Goal: Check status

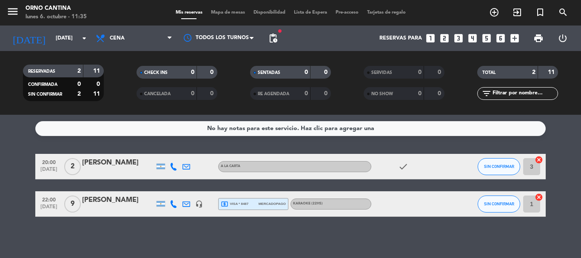
click at [120, 72] on filter-checkbox "CHECK INS 0 0" at bounding box center [176, 72] width 113 height 13
click at [81, 45] on input "[DATE]" at bounding box center [87, 38] width 72 height 14
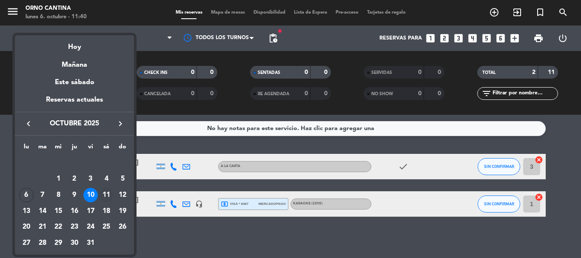
click at [101, 195] on div "11" at bounding box center [106, 195] width 14 height 14
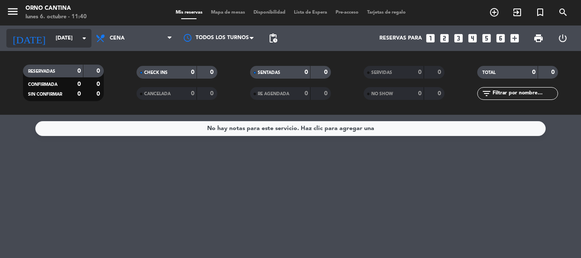
click at [79, 43] on input "[DATE]" at bounding box center [87, 38] width 72 height 14
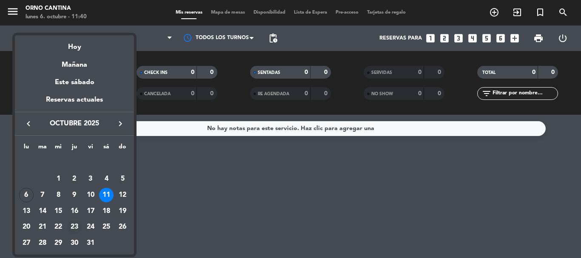
click at [75, 230] on div "23" at bounding box center [74, 227] width 14 height 14
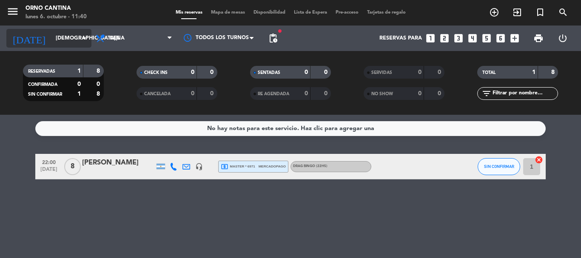
click at [88, 42] on icon "arrow_drop_down" at bounding box center [84, 38] width 10 height 10
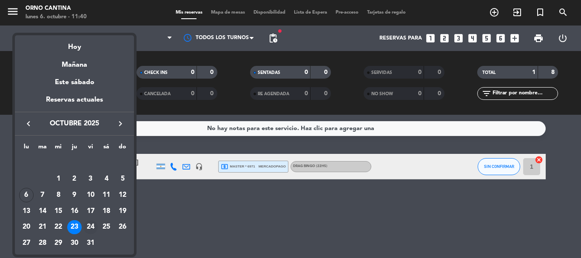
click at [91, 228] on div "24" at bounding box center [90, 227] width 14 height 14
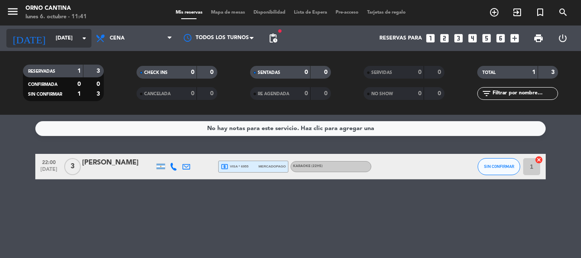
click at [83, 38] on icon "arrow_drop_down" at bounding box center [84, 38] width 10 height 10
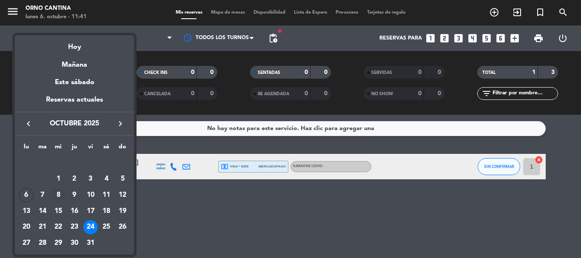
click at [61, 196] on div "8" at bounding box center [58, 195] width 14 height 14
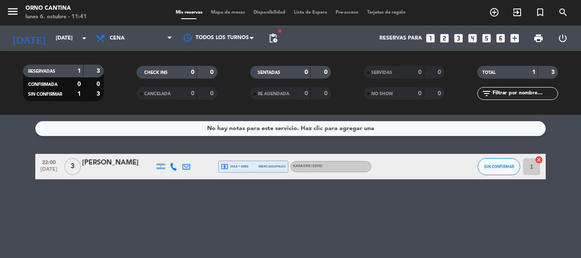
type input "[DATE]"
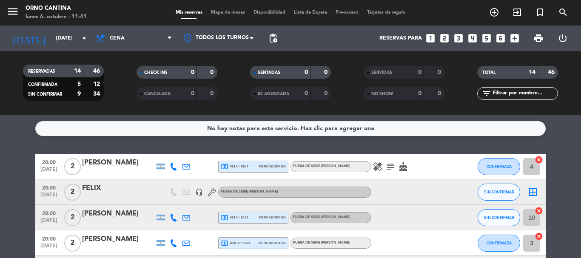
click at [20, 130] on service-notes "No hay notas para este servicio. Haz clic para agregar una" at bounding box center [290, 128] width 581 height 15
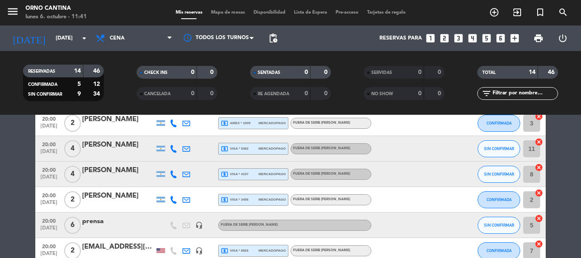
scroll to position [170, 0]
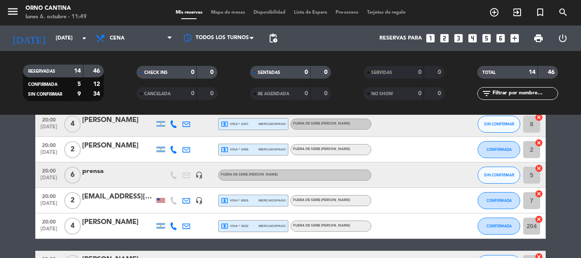
click at [421, 142] on div at bounding box center [409, 149] width 77 height 25
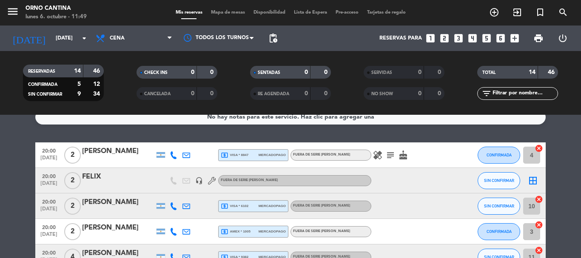
scroll to position [0, 0]
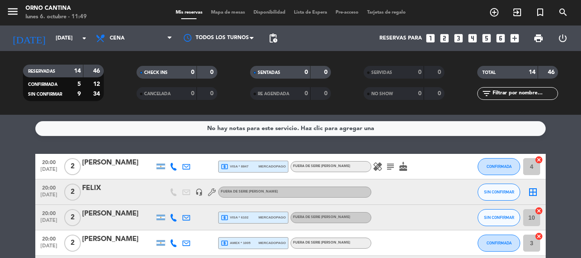
click at [24, 129] on service-notes "No hay notas para este servicio. Haz clic para agregar una" at bounding box center [290, 128] width 581 height 15
